Goal: Transaction & Acquisition: Obtain resource

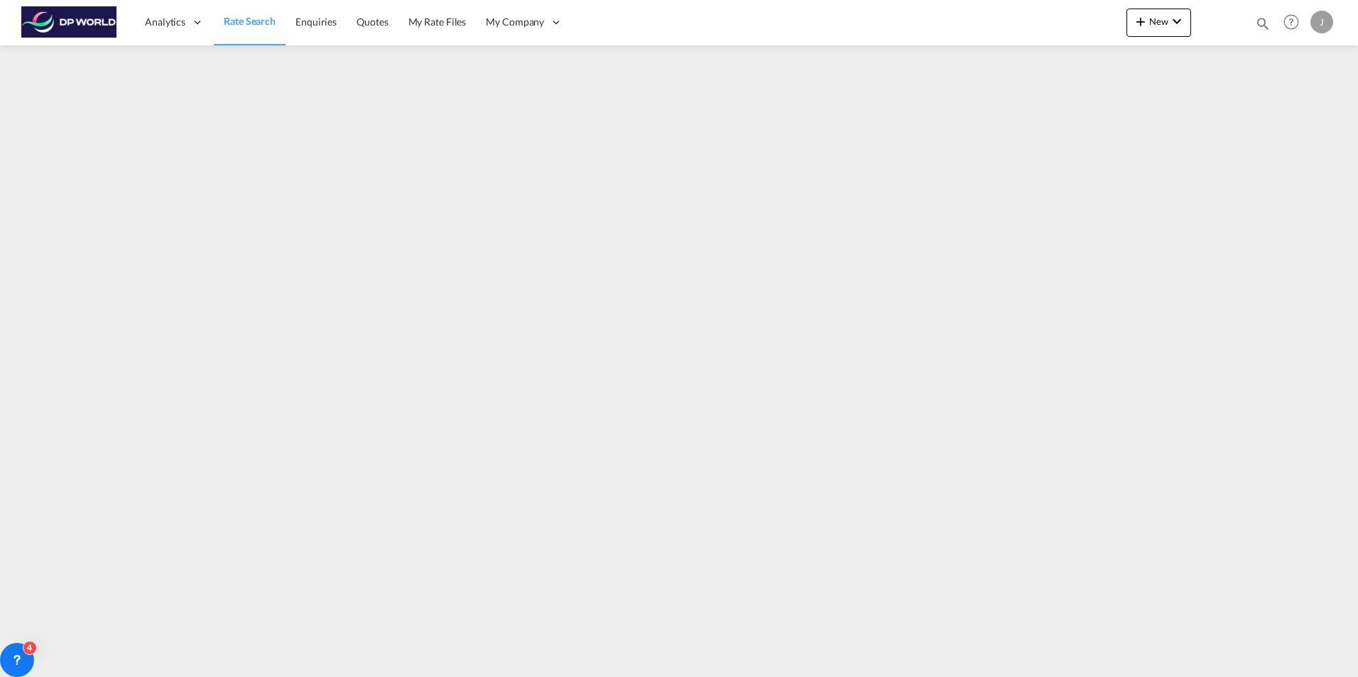
click at [252, 22] on span "Rate Search" at bounding box center [250, 21] width 52 height 12
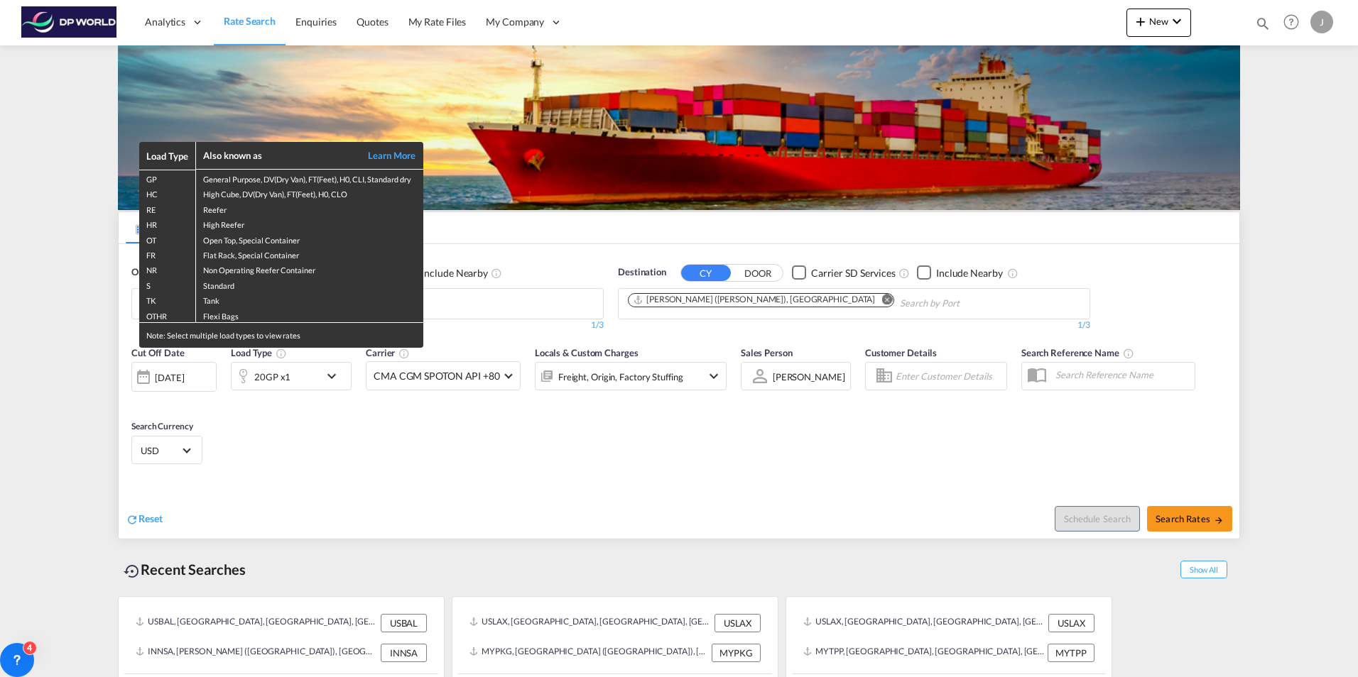
click at [460, 303] on div "Load Type Also known as Learn More GP General Purpose, DV(Dry Van), FT(Feet), H…" at bounding box center [679, 338] width 1358 height 677
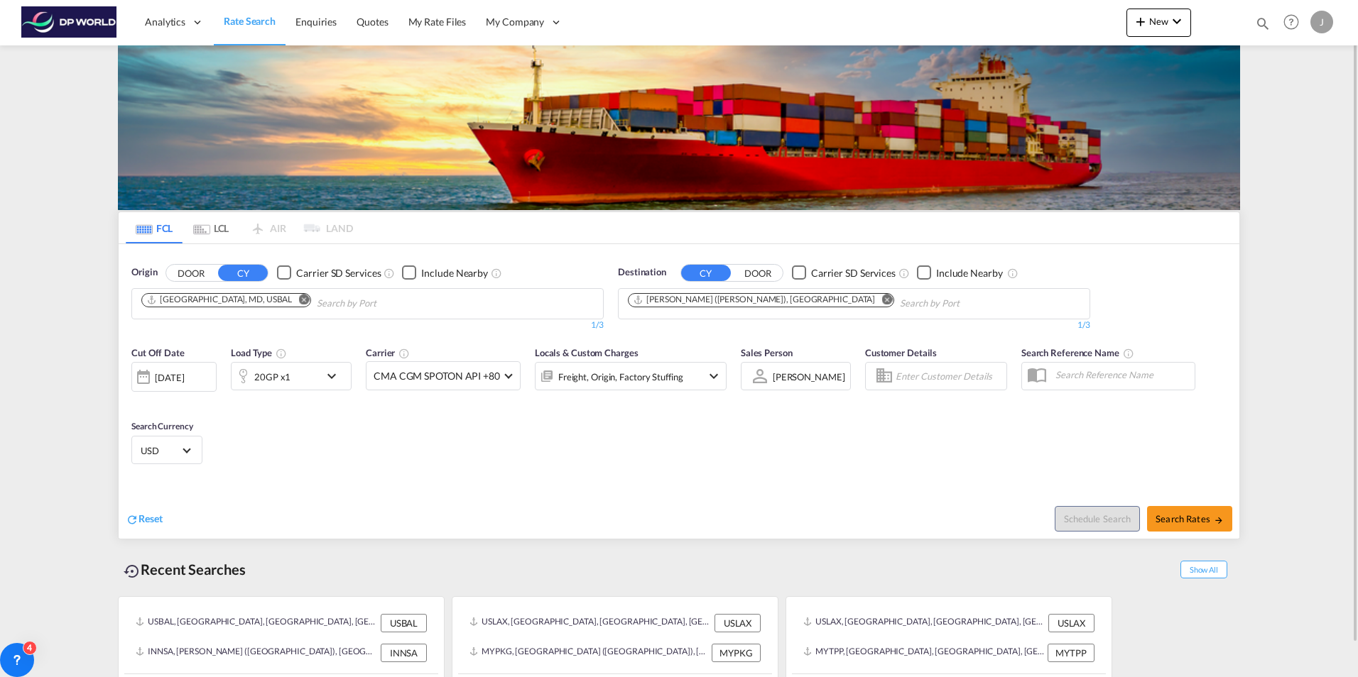
click at [298, 300] on md-icon "Remove" at bounding box center [303, 299] width 11 height 11
click at [881, 300] on md-icon "Remove" at bounding box center [886, 299] width 11 height 11
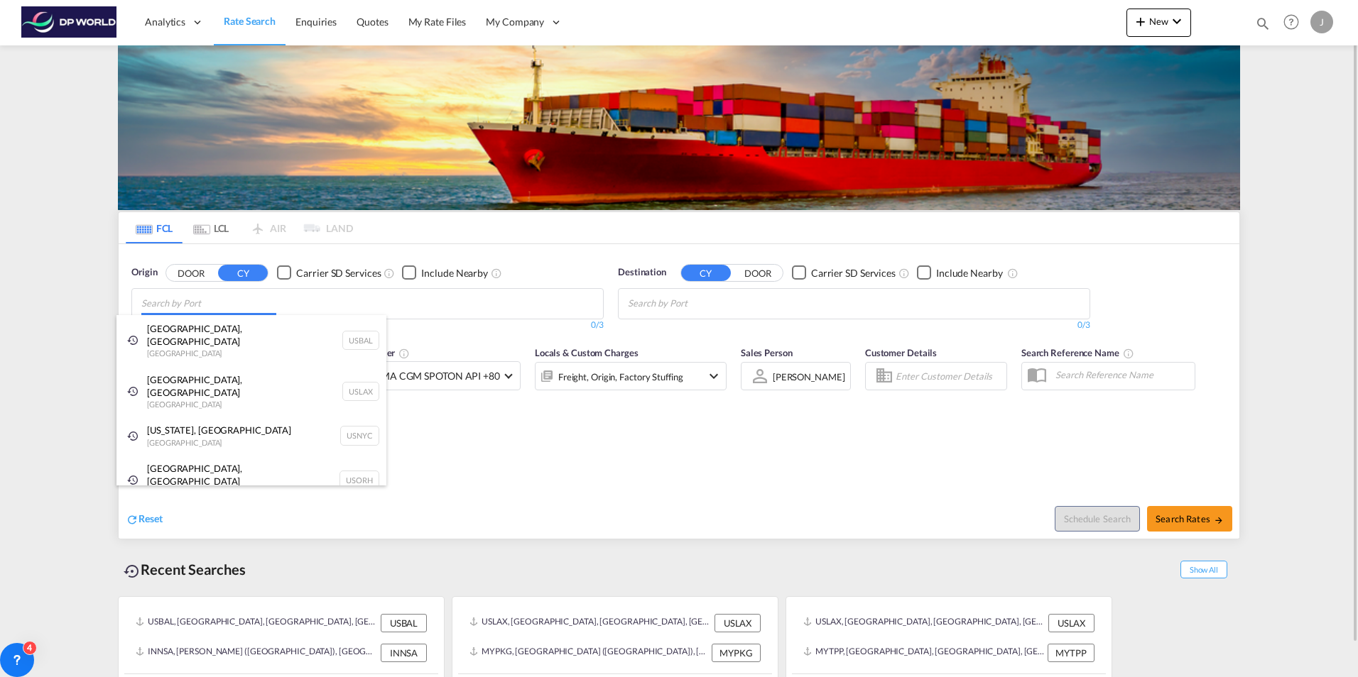
click at [437, 305] on body "Analytics Dashboard Rate Search Enquiries Quotes My Rate Files My Company" at bounding box center [679, 338] width 1358 height 677
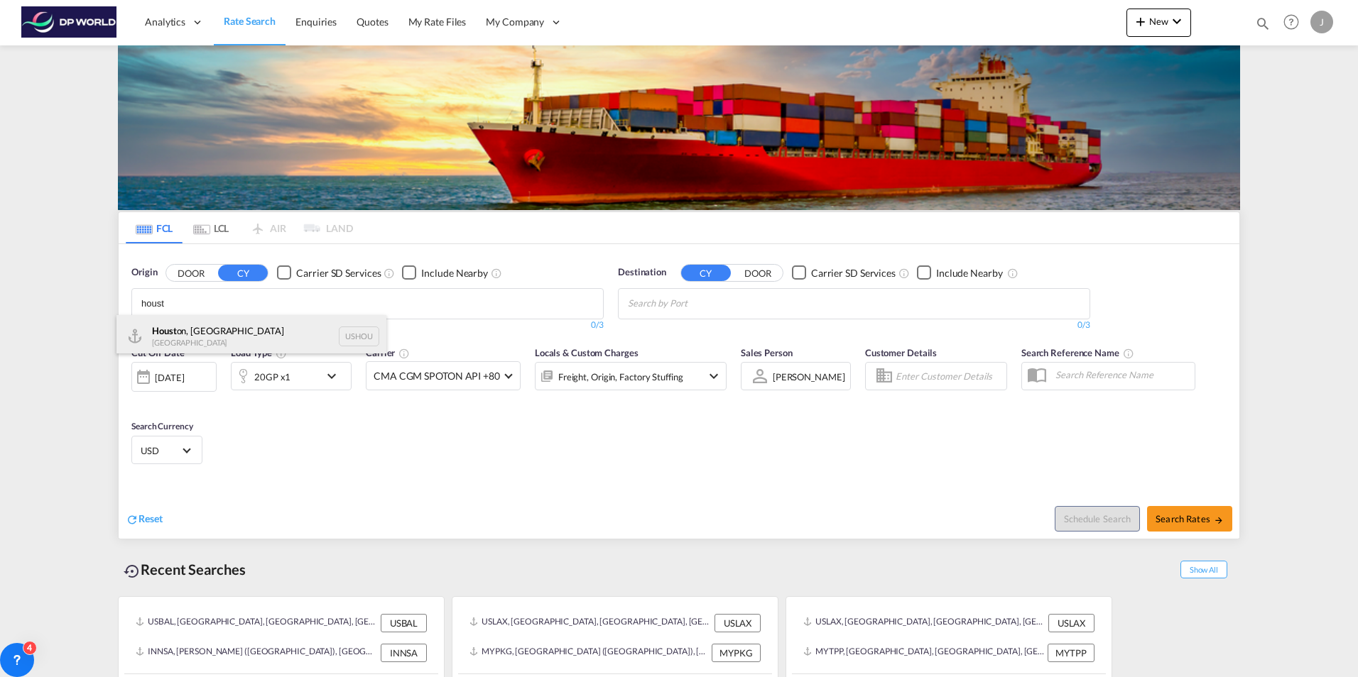
type input "houst"
click at [297, 334] on div "Houst on, [GEOGRAPHIC_DATA] [GEOGRAPHIC_DATA] USHOU" at bounding box center [251, 336] width 270 height 43
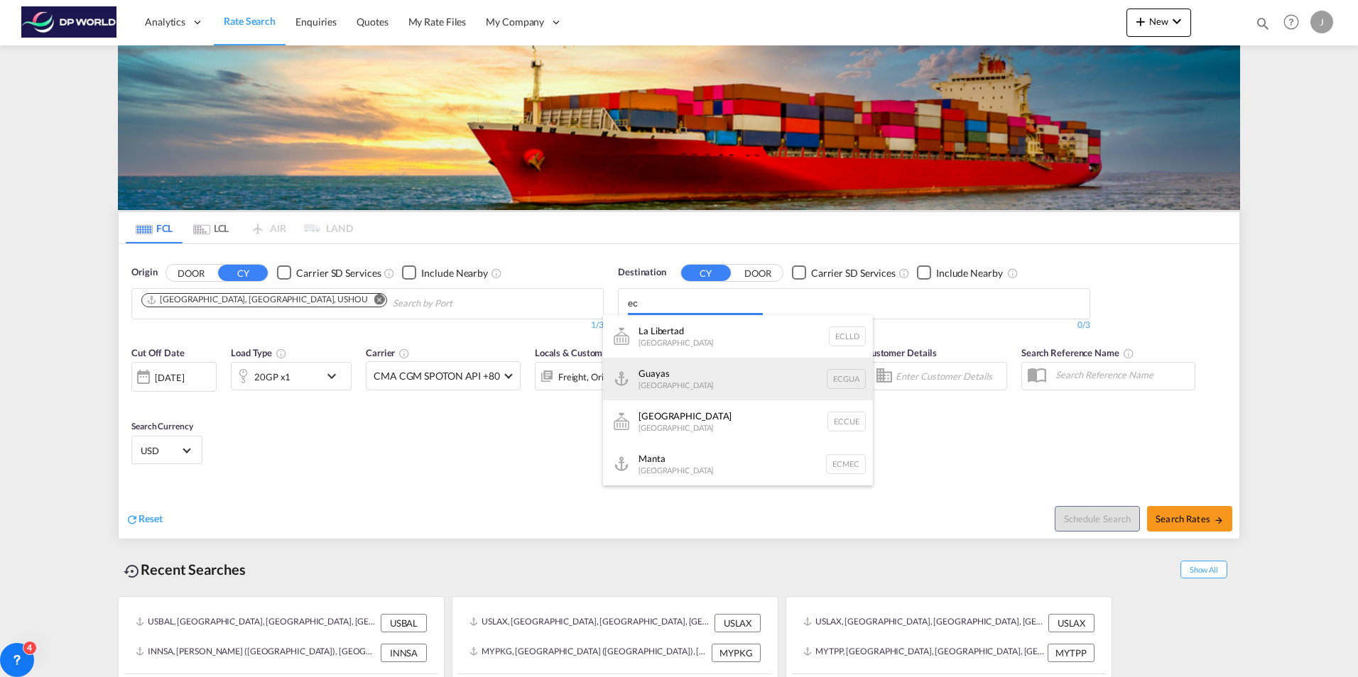
type input "e"
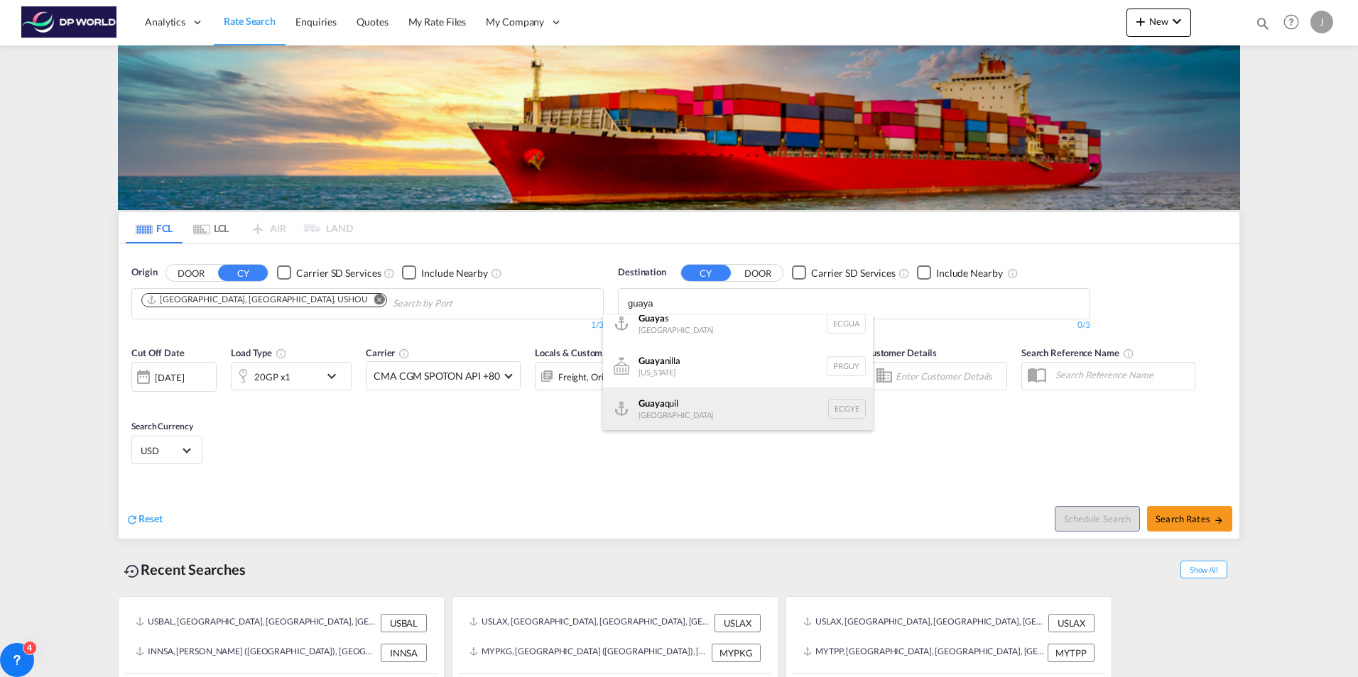
type input "guaya"
click at [685, 413] on div "Guaya quil [GEOGRAPHIC_DATA] [GEOGRAPHIC_DATA]" at bounding box center [738, 409] width 270 height 43
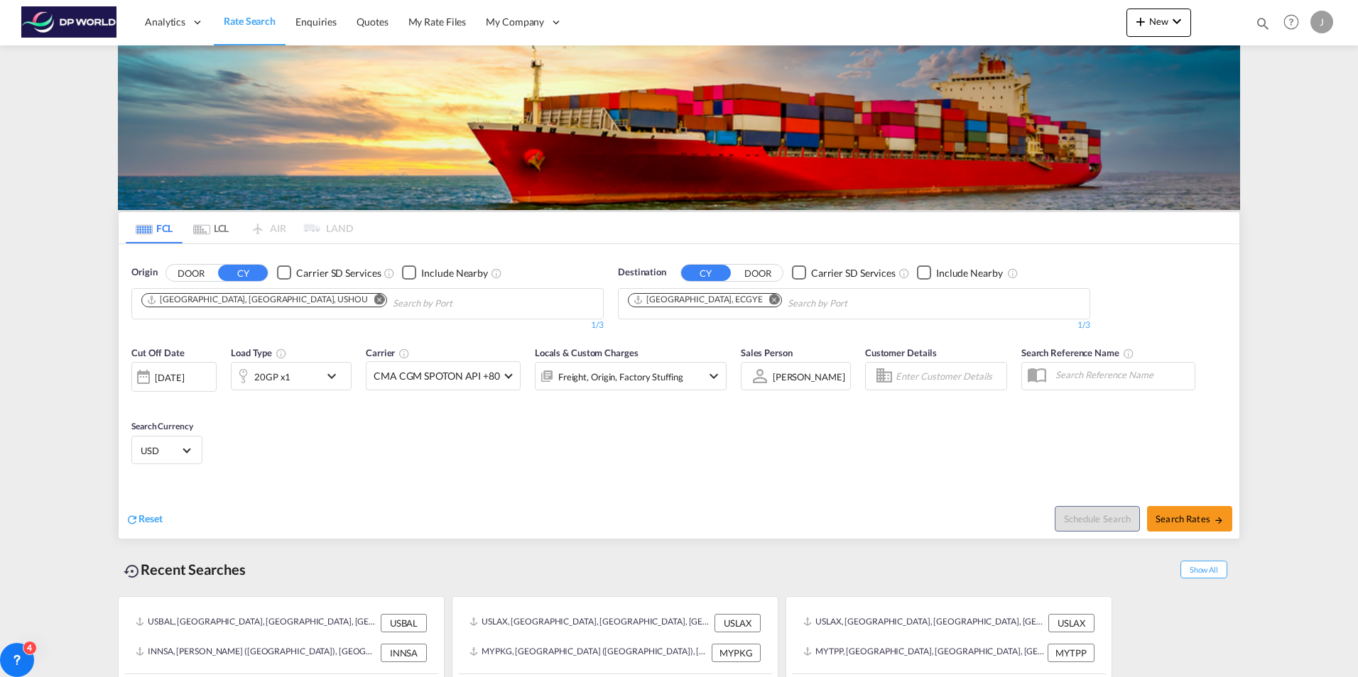
scroll to position [0, 0]
click at [1179, 521] on span "Search Rates" at bounding box center [1189, 518] width 68 height 11
type input "USHOU to ECGYE / [DATE]"
